Goal: Information Seeking & Learning: Learn about a topic

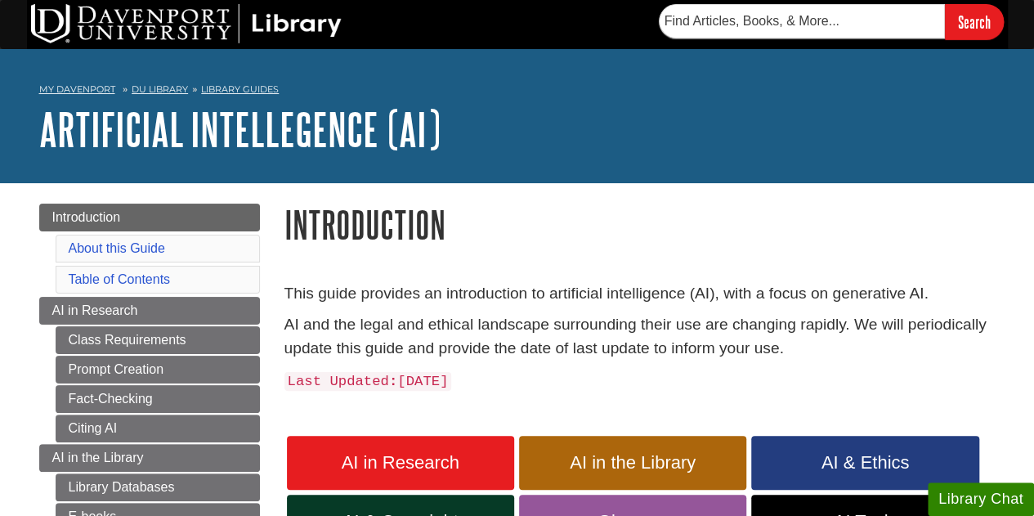
scroll to position [35, 0]
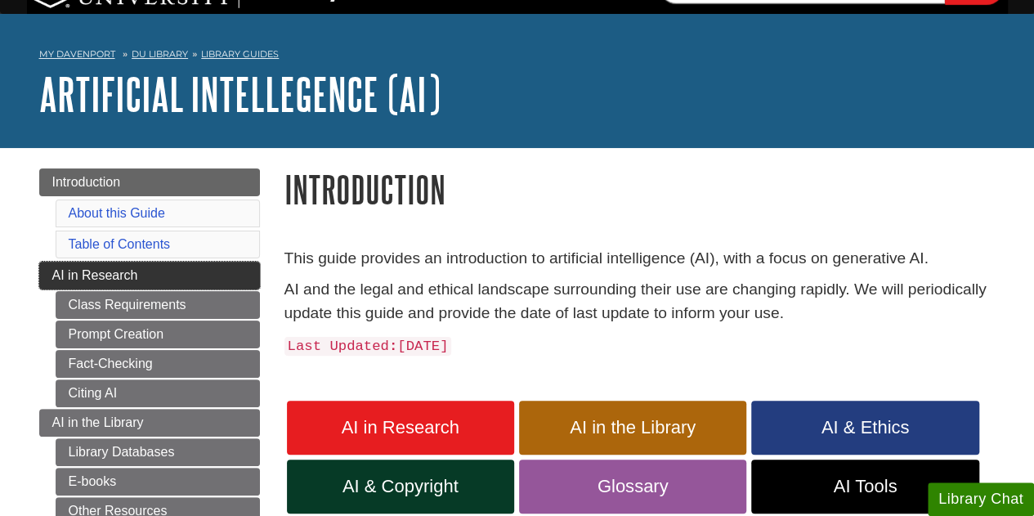
click at [206, 264] on link "AI in Research" at bounding box center [149, 276] width 221 height 28
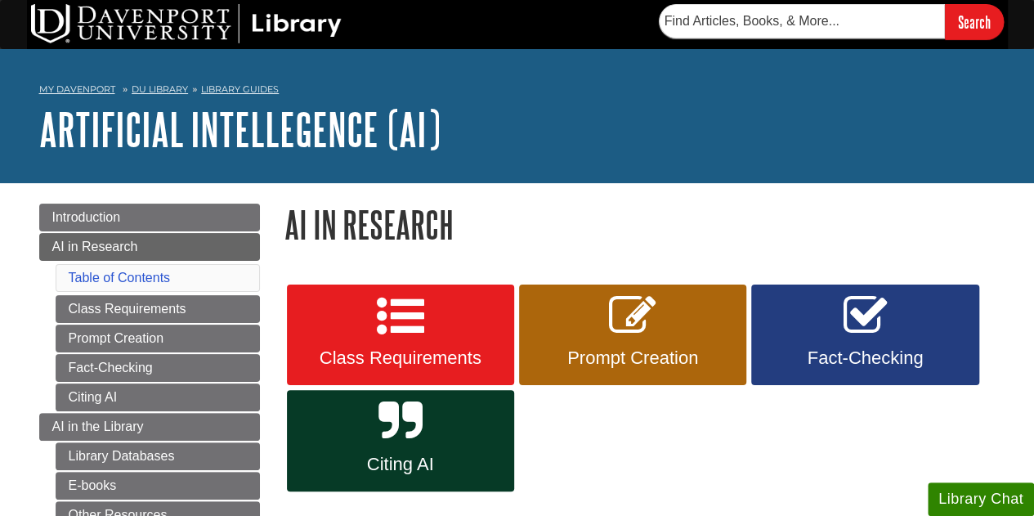
scroll to position [739, 0]
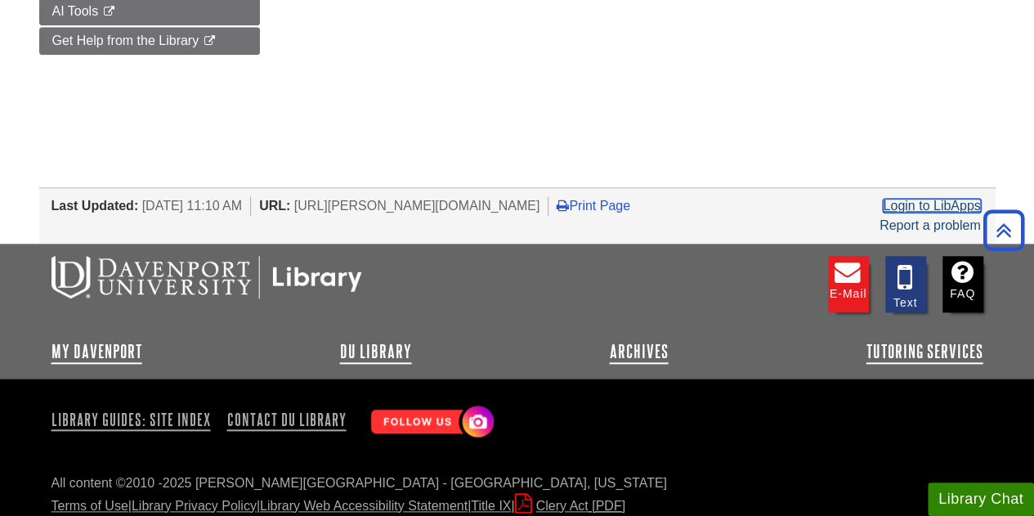
click at [962, 199] on link "Login to LibApps" at bounding box center [931, 206] width 97 height 14
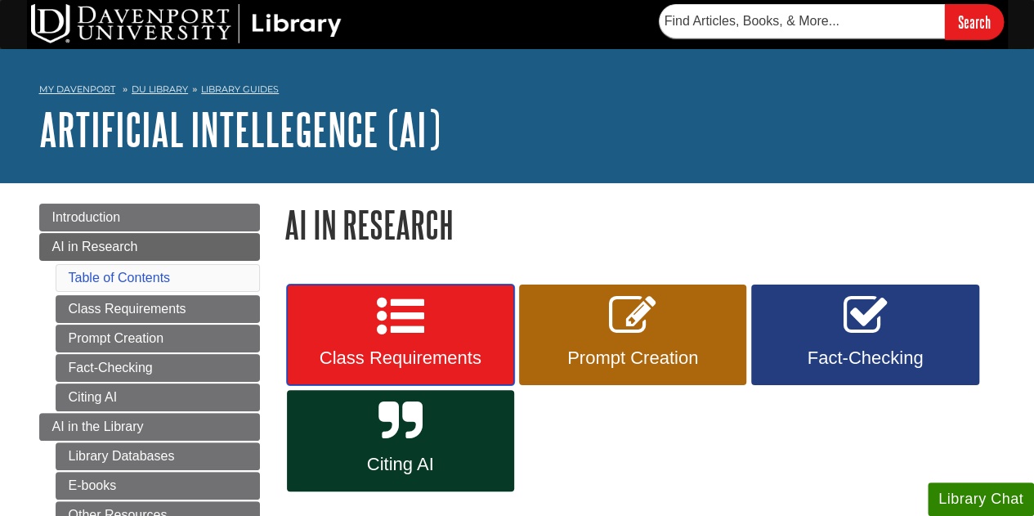
click at [457, 334] on link "Class Requirements" at bounding box center [400, 335] width 227 height 101
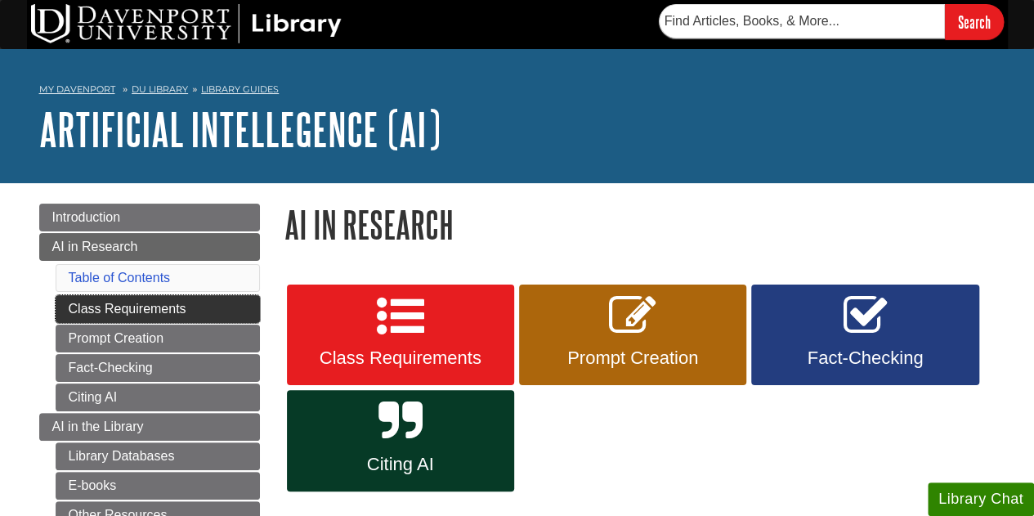
click at [119, 308] on link "Class Requirements" at bounding box center [158, 309] width 204 height 28
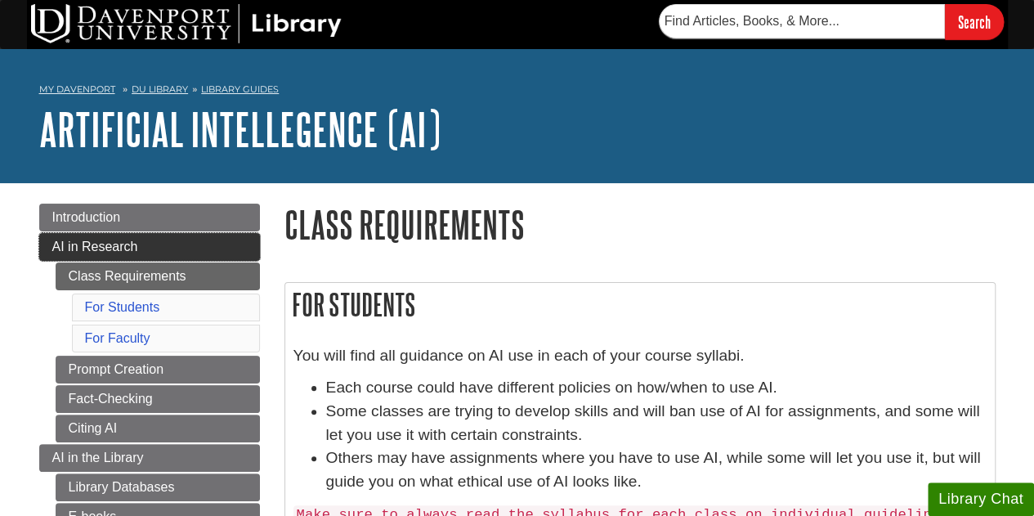
click at [153, 251] on link "AI in Research" at bounding box center [149, 247] width 221 height 28
click at [180, 250] on link "AI in Research" at bounding box center [149, 247] width 221 height 28
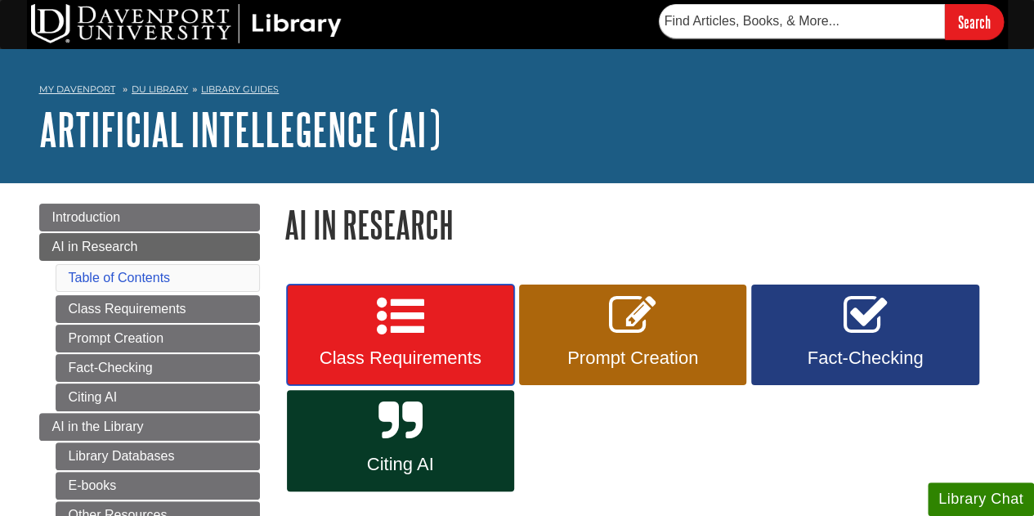
click at [474, 333] on link "Class Requirements" at bounding box center [400, 335] width 227 height 101
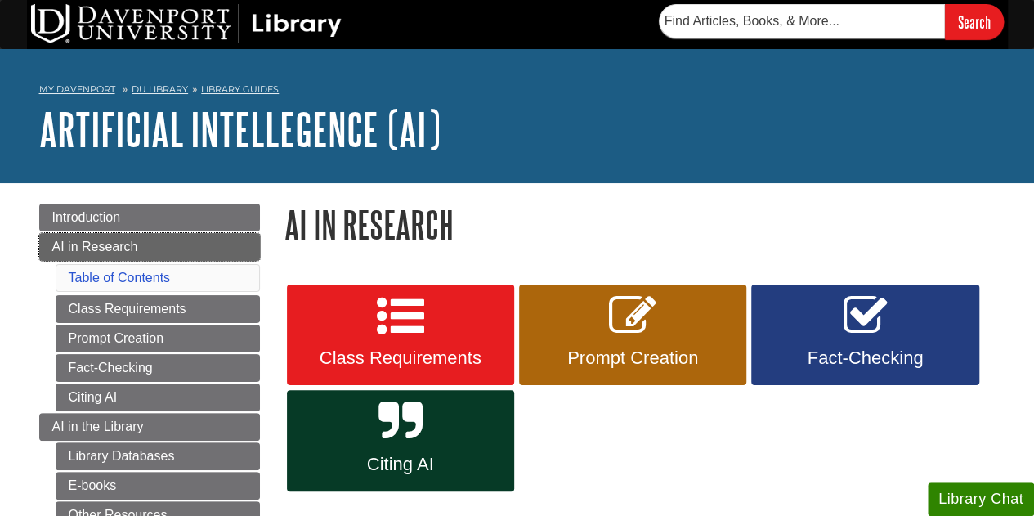
click at [124, 233] on link "AI in Research" at bounding box center [149, 247] width 221 height 28
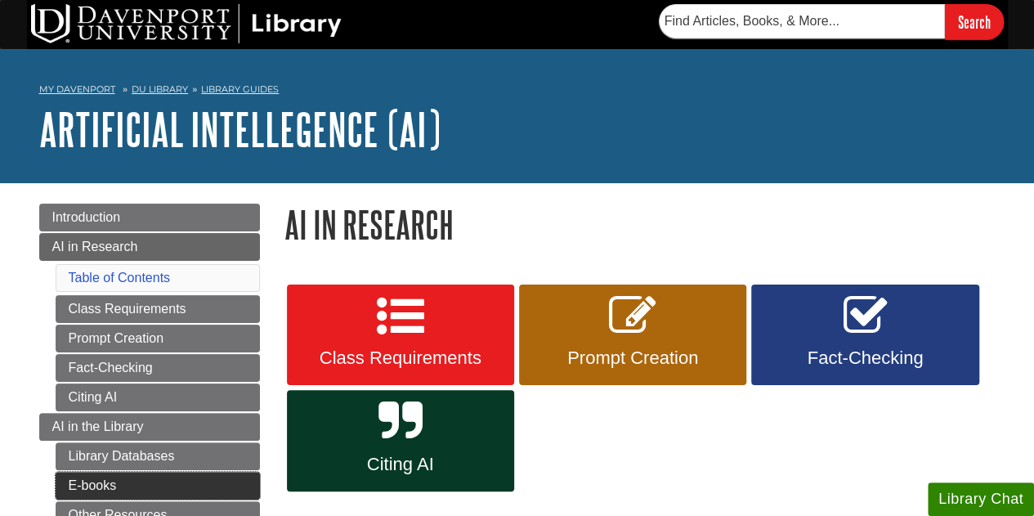
click at [106, 472] on link "E-books" at bounding box center [158, 486] width 204 height 28
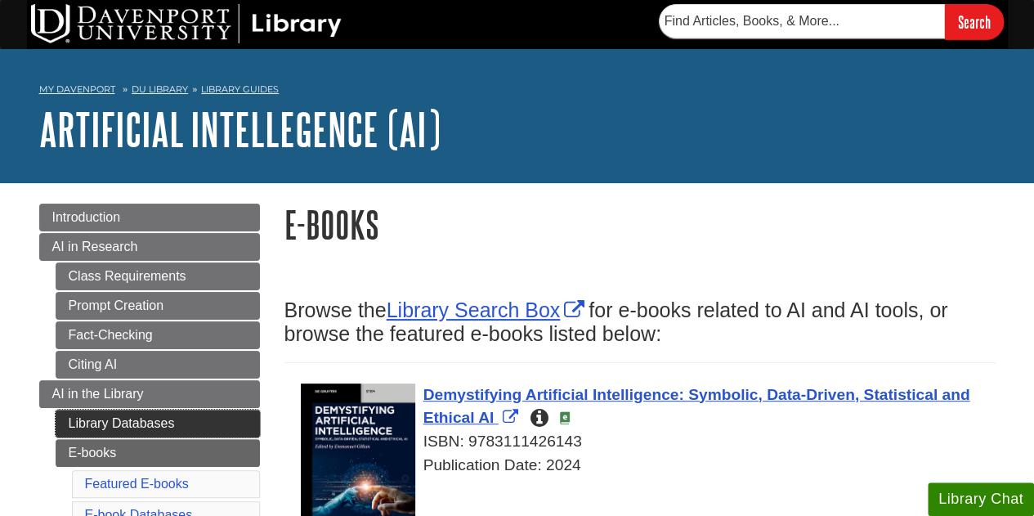
click at [97, 414] on link "Library Databases" at bounding box center [158, 424] width 204 height 28
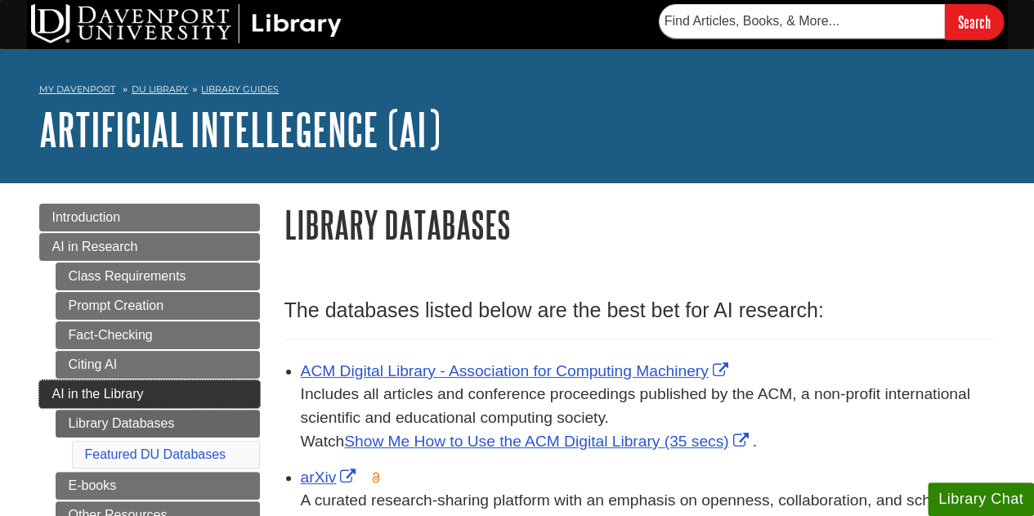
click at [96, 388] on span "AI in the Library" at bounding box center [98, 394] width 92 height 14
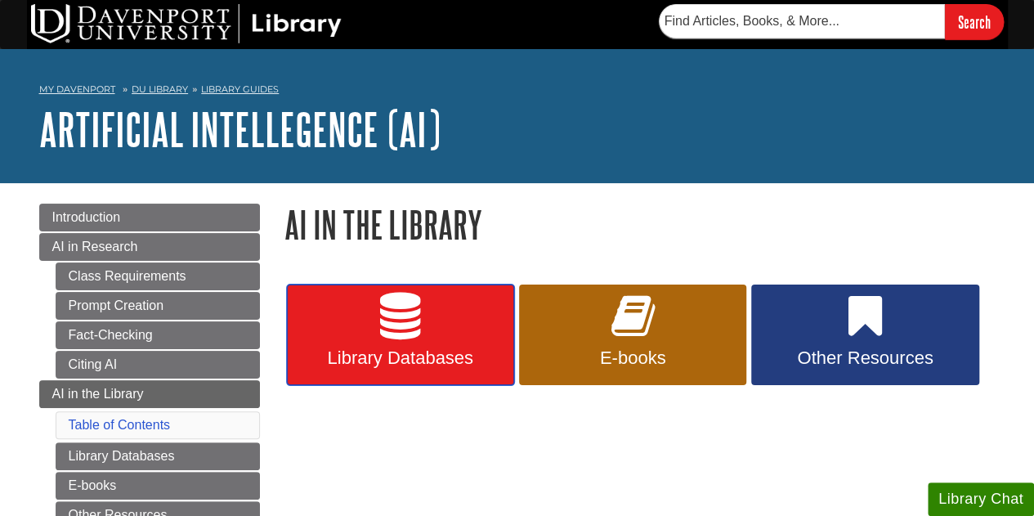
click at [376, 332] on link "Library Databases" at bounding box center [400, 335] width 227 height 101
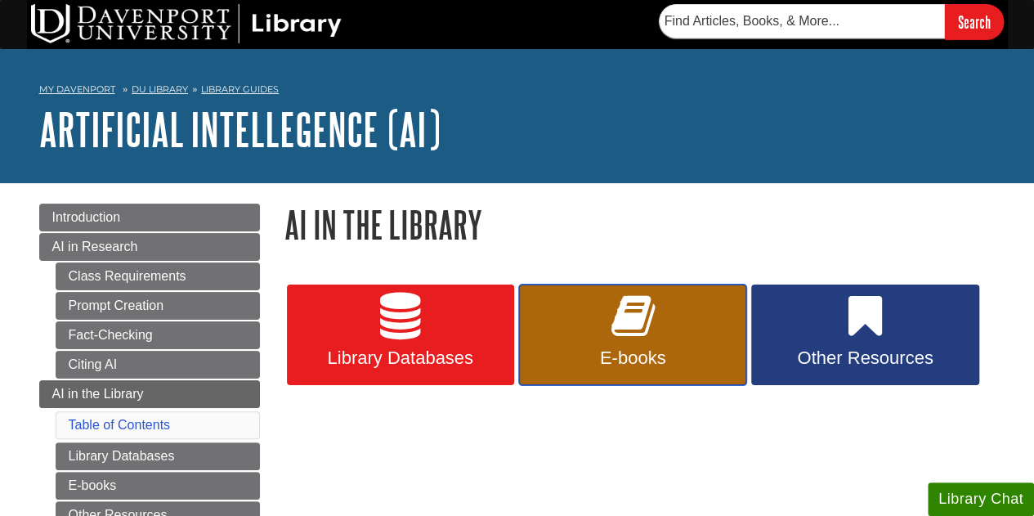
click at [552, 331] on link "E-books" at bounding box center [632, 335] width 227 height 101
